Goal: Navigation & Orientation: Find specific page/section

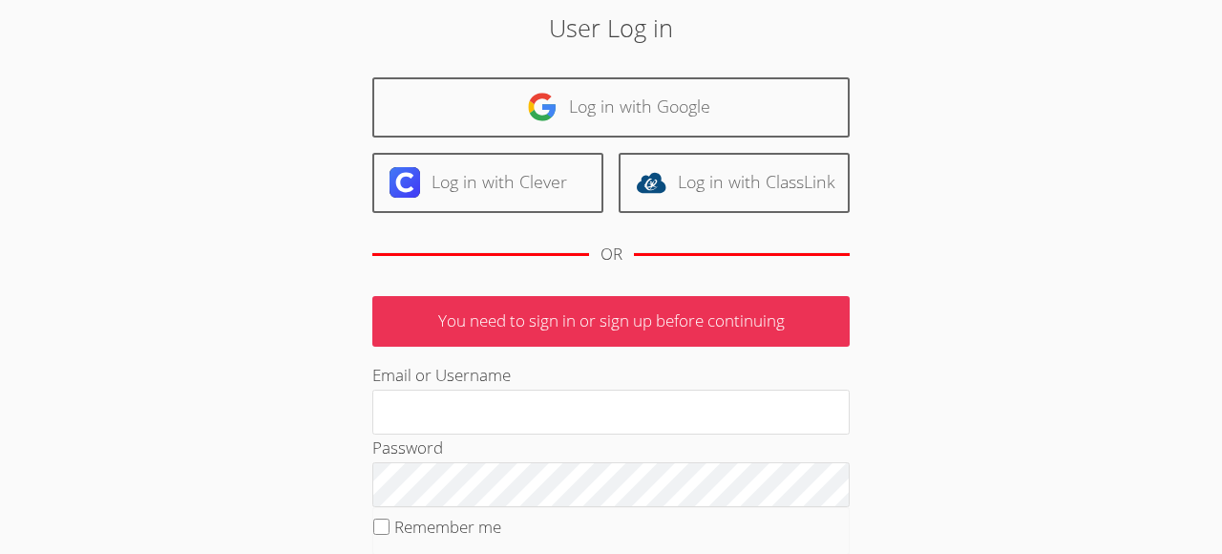
type input "[EMAIL_ADDRESS][DOMAIN_NAME]"
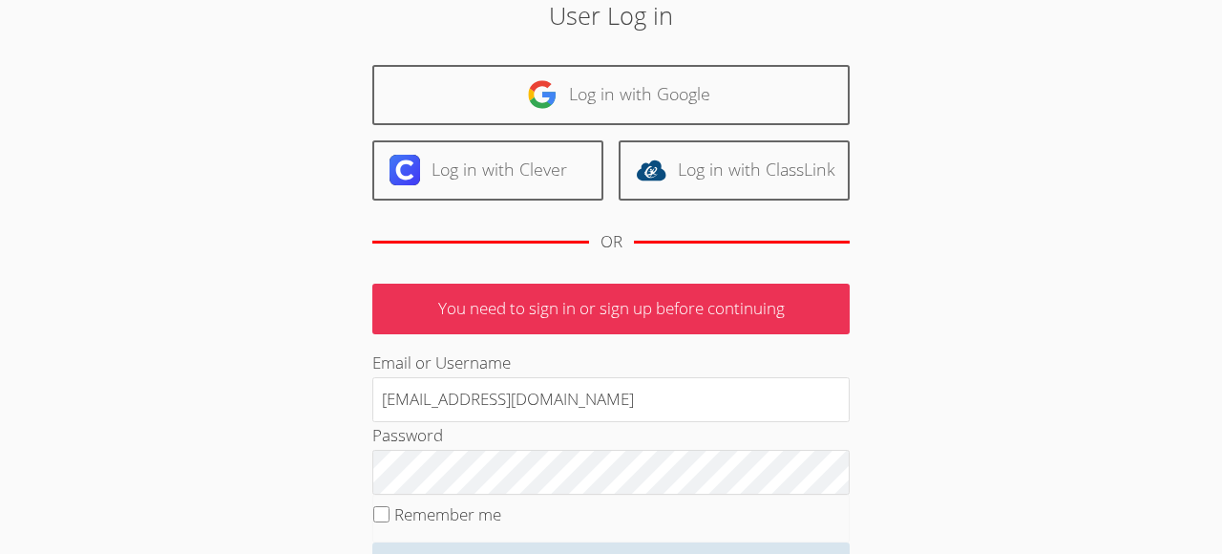
scroll to position [93, 0]
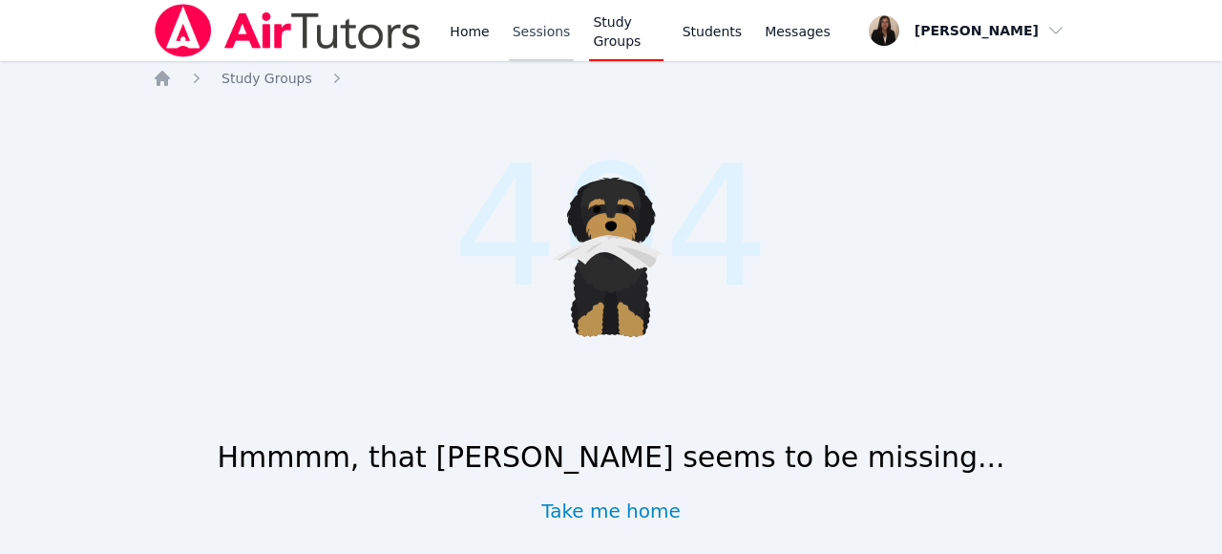
click at [534, 37] on link "Sessions" at bounding box center [542, 30] width 66 height 61
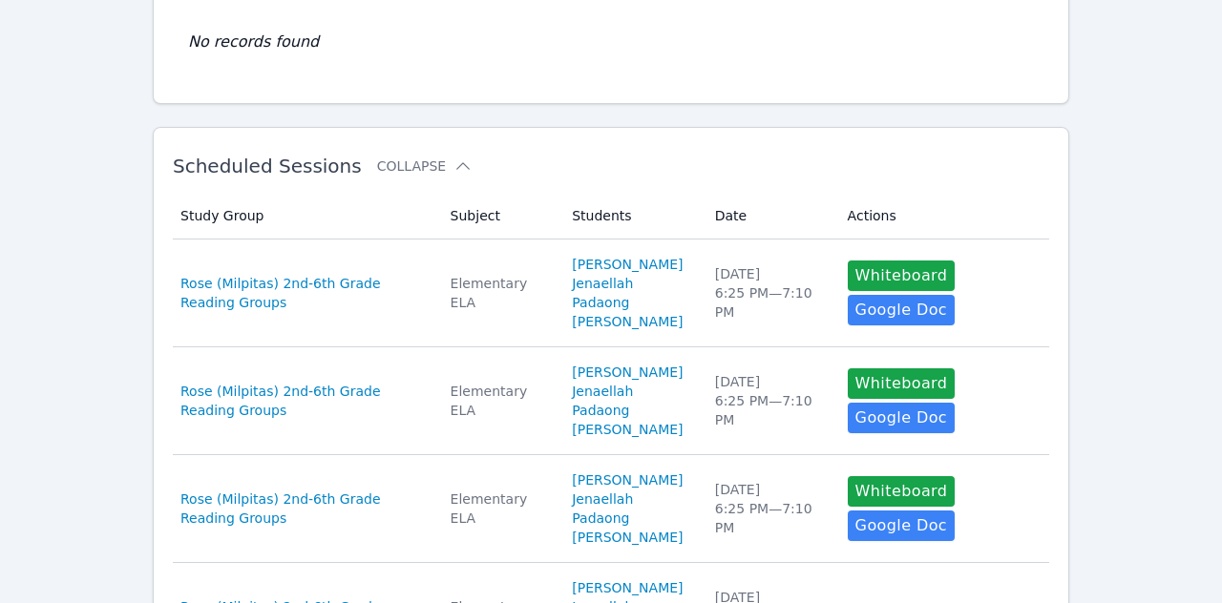
scroll to position [219, 0]
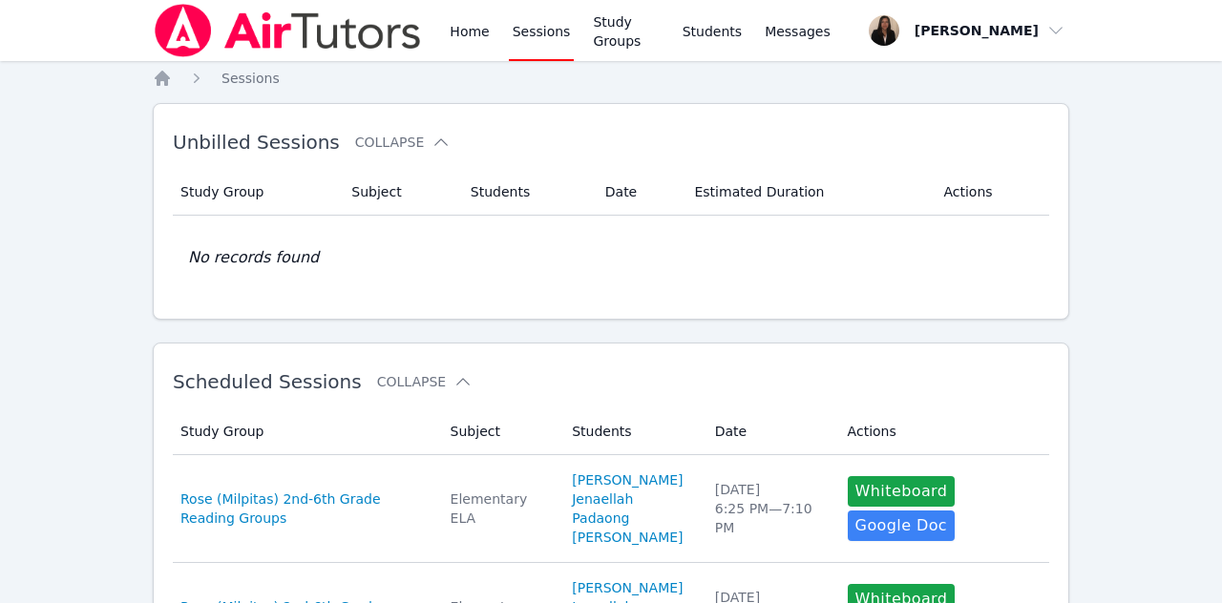
scroll to position [325, 0]
click at [530, 30] on link "Sessions" at bounding box center [542, 30] width 66 height 61
click at [470, 34] on link "Home" at bounding box center [469, 30] width 47 height 61
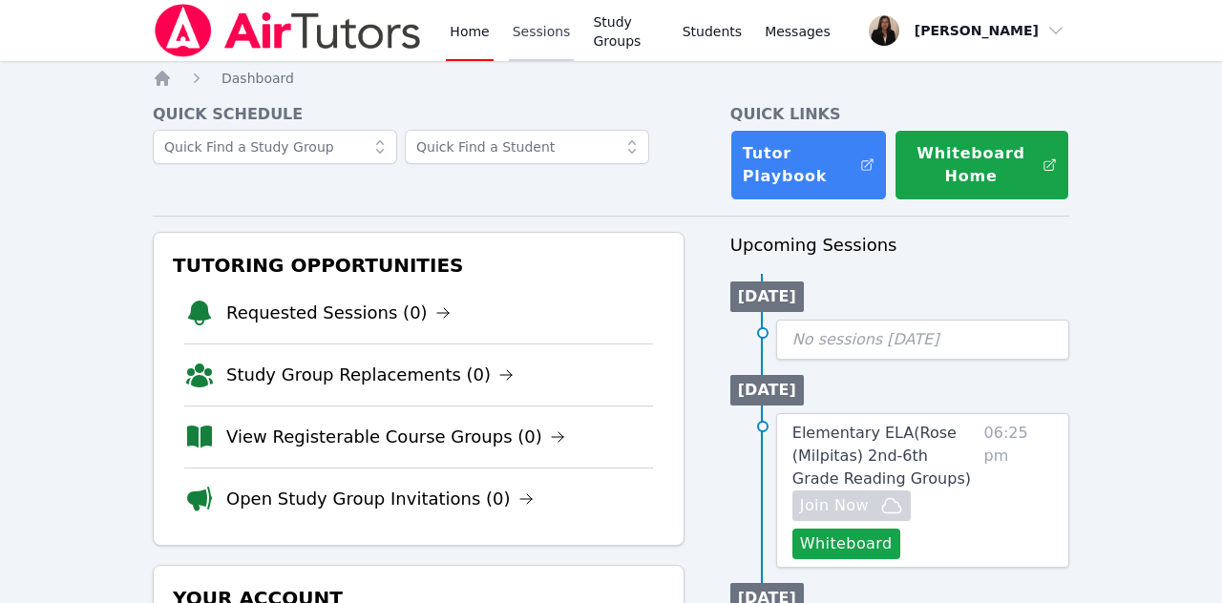
click at [548, 37] on link "Sessions" at bounding box center [542, 30] width 66 height 61
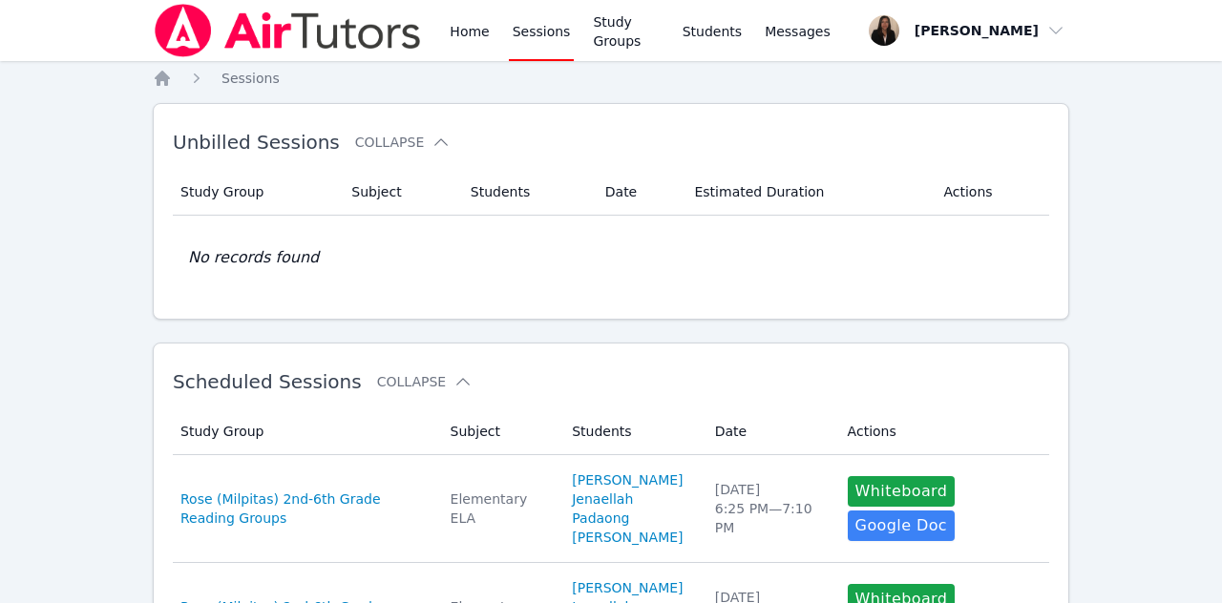
click at [549, 32] on link "Sessions" at bounding box center [542, 30] width 66 height 61
click at [471, 32] on link "Home" at bounding box center [469, 30] width 47 height 61
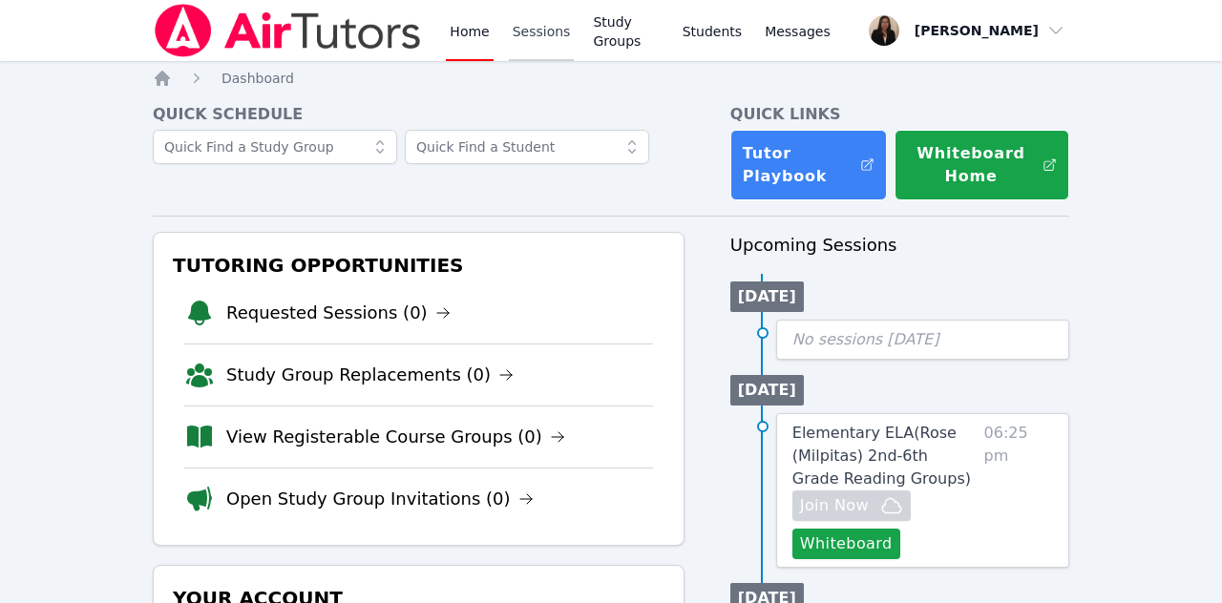
click at [530, 37] on link "Sessions" at bounding box center [542, 30] width 66 height 61
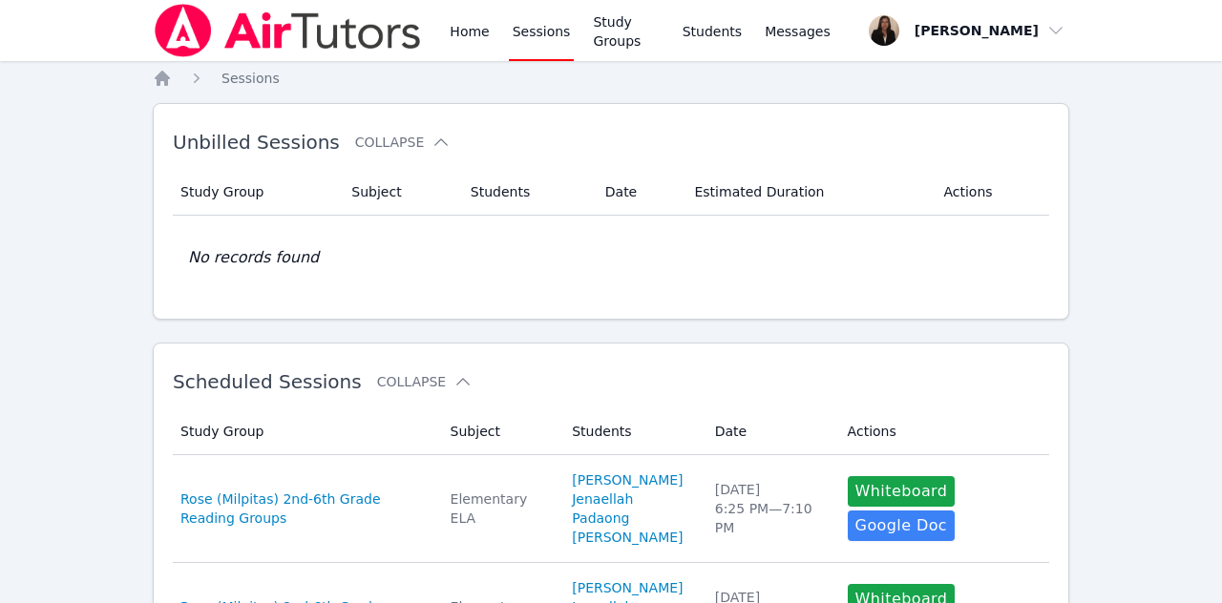
click at [530, 37] on link "Sessions" at bounding box center [542, 30] width 66 height 61
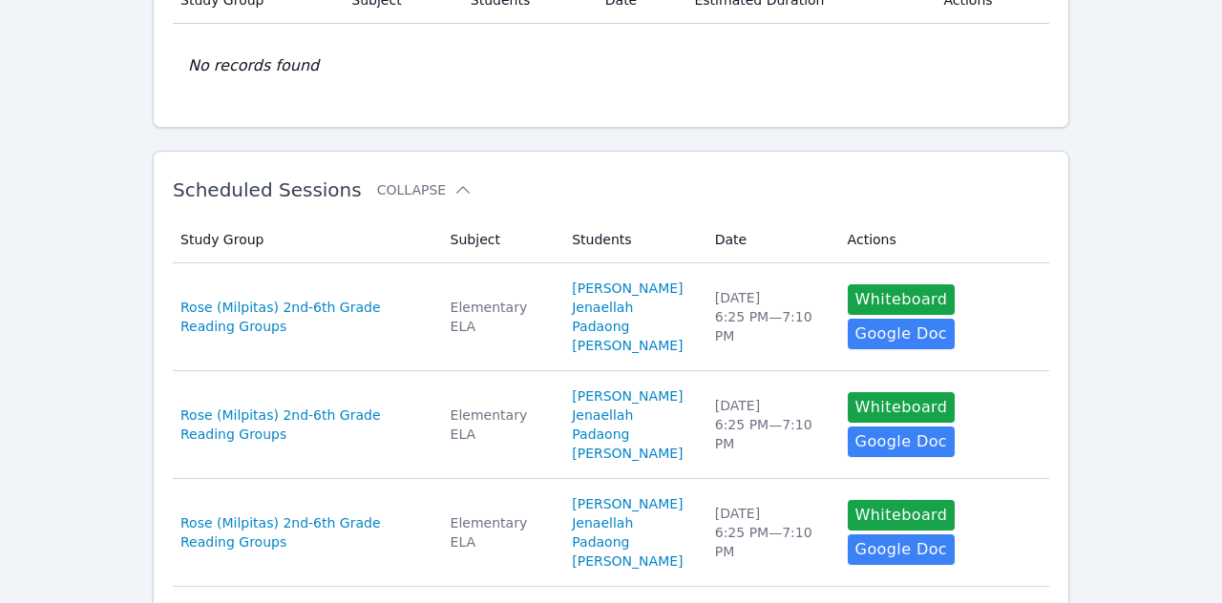
scroll to position [191, 0]
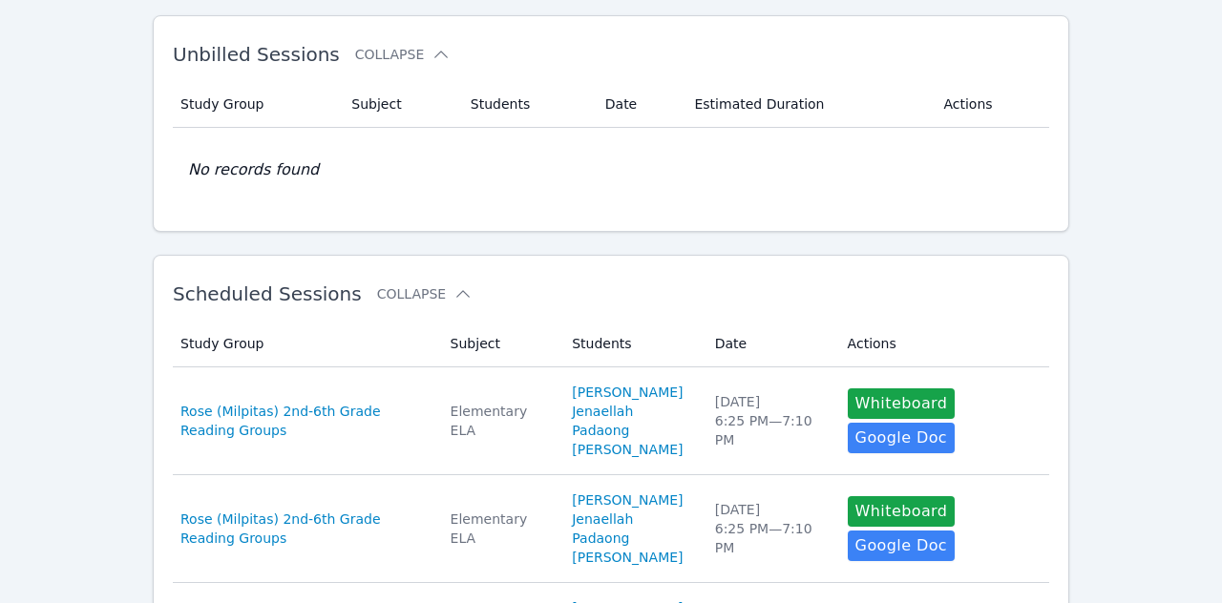
scroll to position [96, 0]
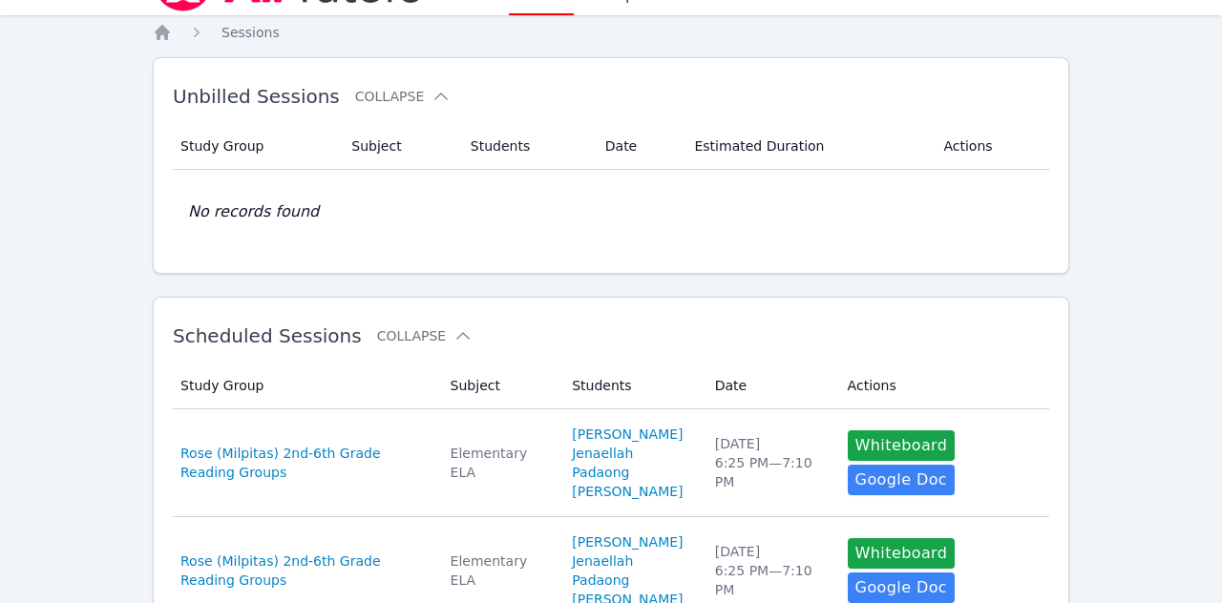
scroll to position [87, 0]
